Goal: Information Seeking & Learning: Understand process/instructions

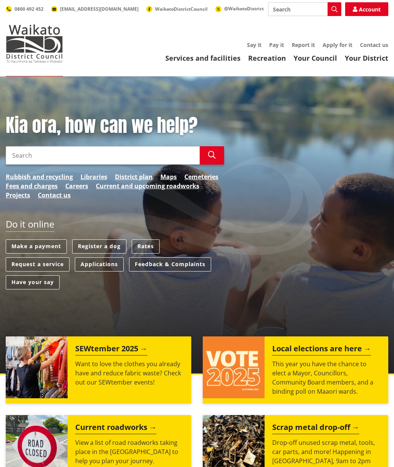
click at [369, 12] on link "Account" at bounding box center [366, 9] width 43 height 14
click at [152, 246] on link "Rates" at bounding box center [146, 247] width 28 height 14
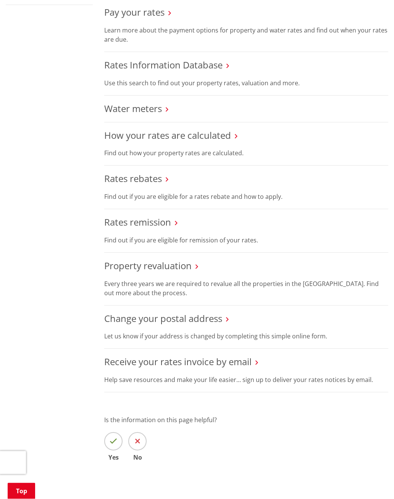
scroll to position [301, 0]
click at [168, 181] on h3 "Rates rebates" at bounding box center [246, 178] width 284 height 11
click at [198, 195] on p "Find out if you are eligible for a rates rebate and how to apply." at bounding box center [246, 196] width 284 height 9
click at [168, 176] on icon at bounding box center [167, 179] width 3 height 7
click at [162, 178] on link "Rates rebates" at bounding box center [133, 178] width 58 height 13
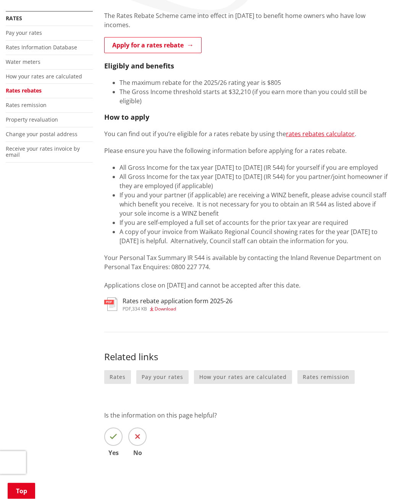
scroll to position [143, 0]
click at [322, 130] on link "rates rebates calculator" at bounding box center [320, 134] width 69 height 8
